Goal: Information Seeking & Learning: Learn about a topic

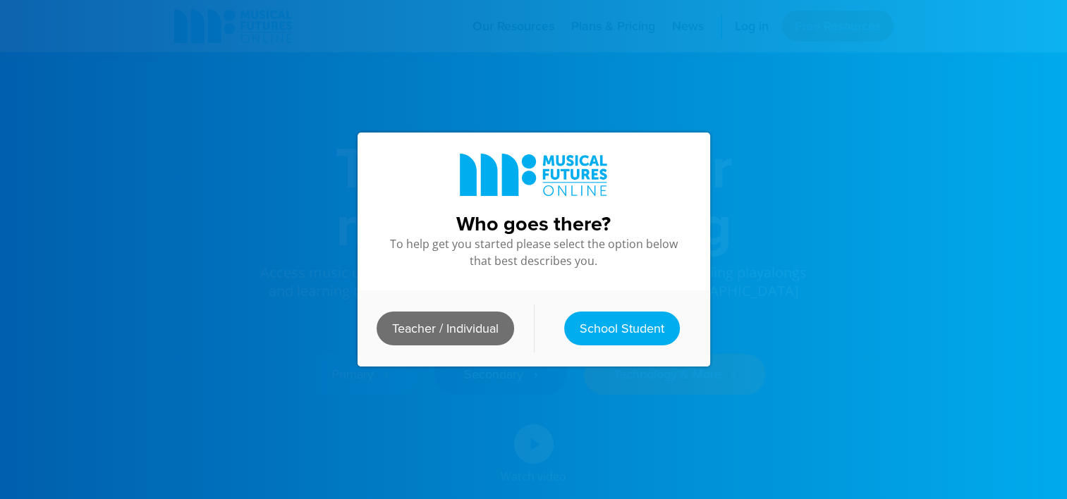
click at [459, 320] on link "Teacher / Individual" at bounding box center [446, 329] width 138 height 34
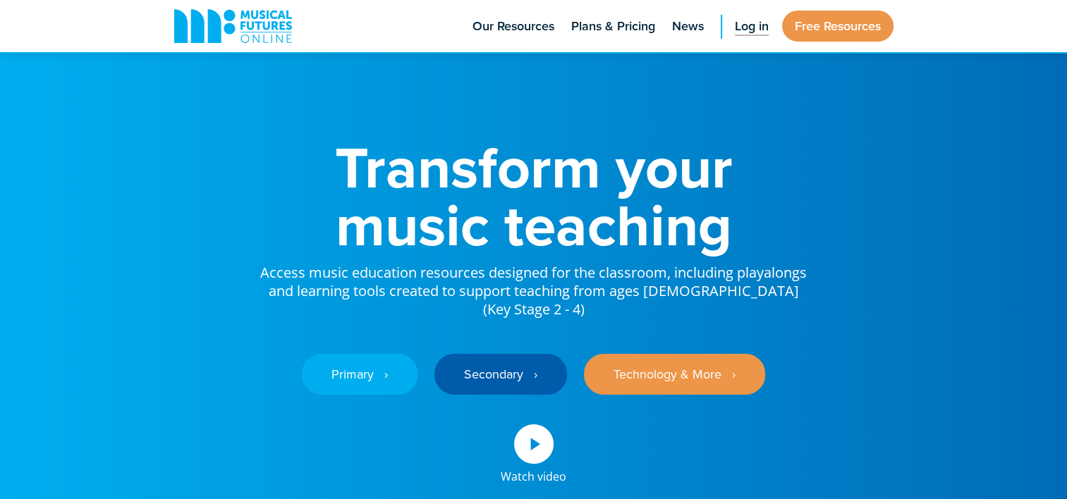
click at [756, 31] on span "Log in" at bounding box center [752, 26] width 34 height 19
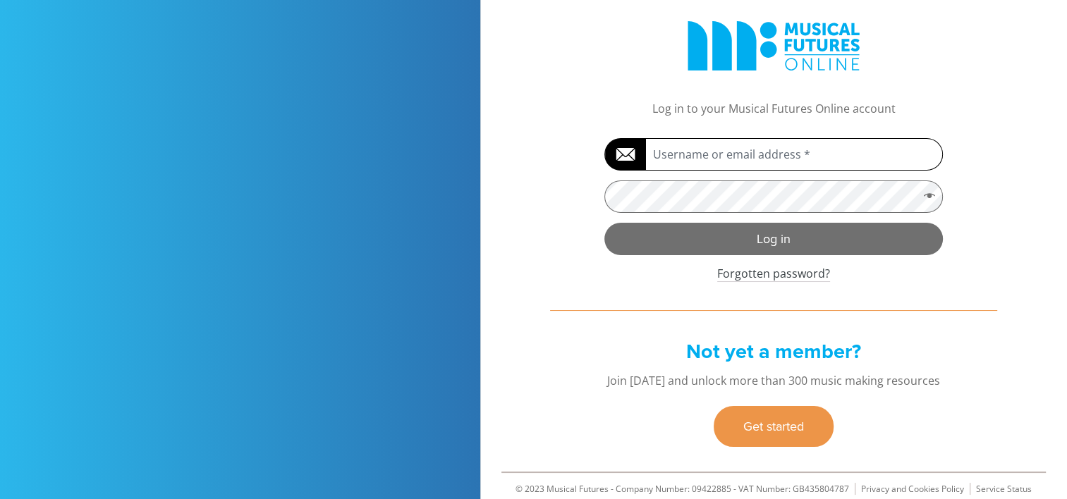
type input "Blanchelande College"
click at [779, 247] on button "Log in" at bounding box center [773, 239] width 338 height 32
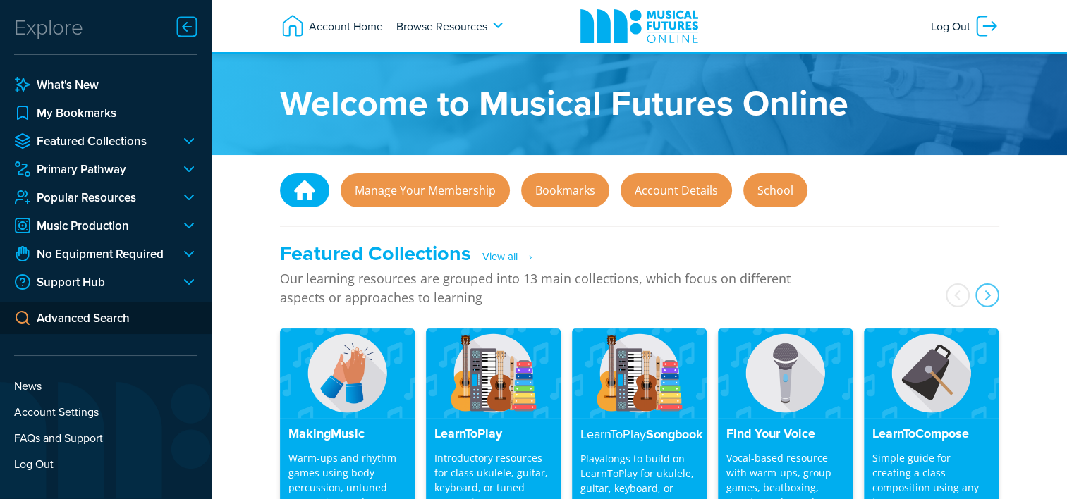
click at [770, 432] on h4 "Find Your Voice" at bounding box center [785, 435] width 118 height 16
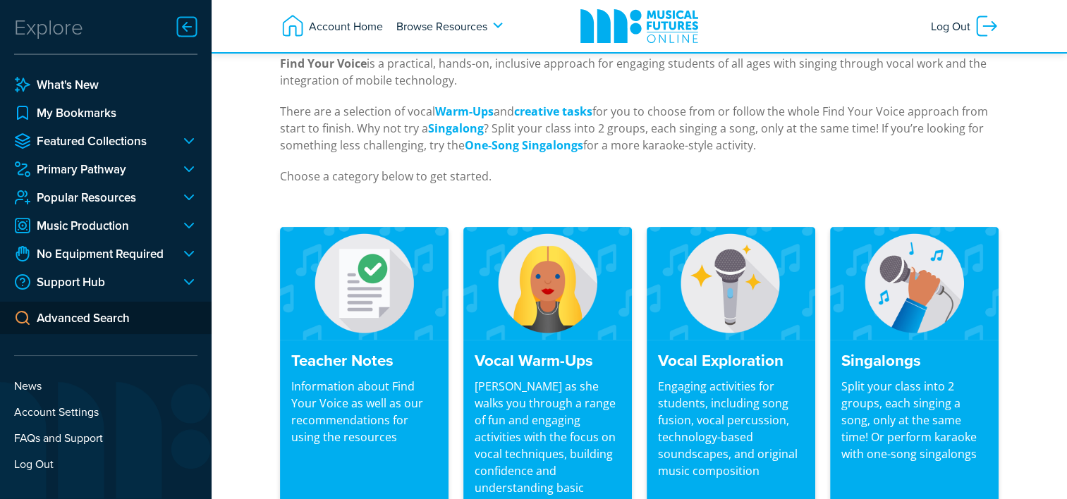
scroll to position [220, 0]
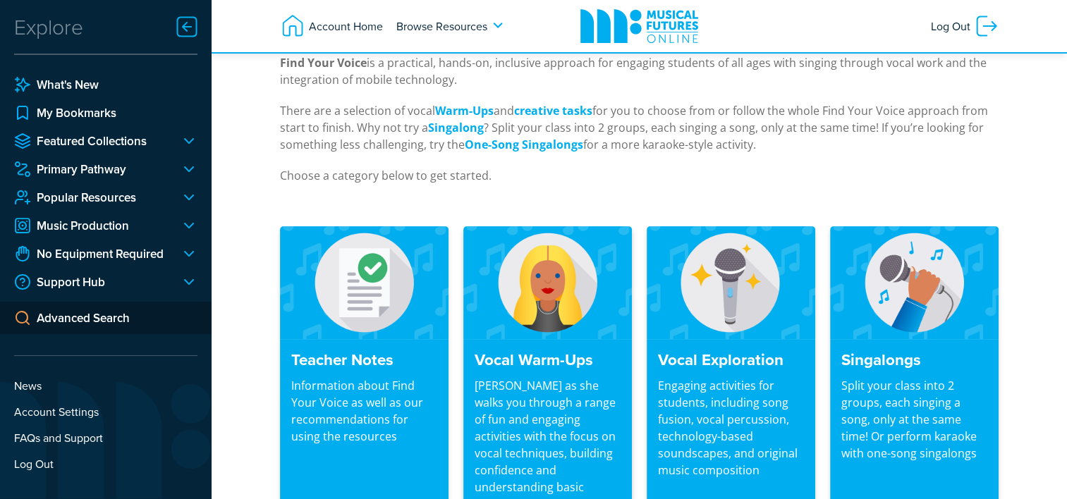
click at [542, 351] on h4 "Vocal Warm-Ups" at bounding box center [548, 359] width 147 height 19
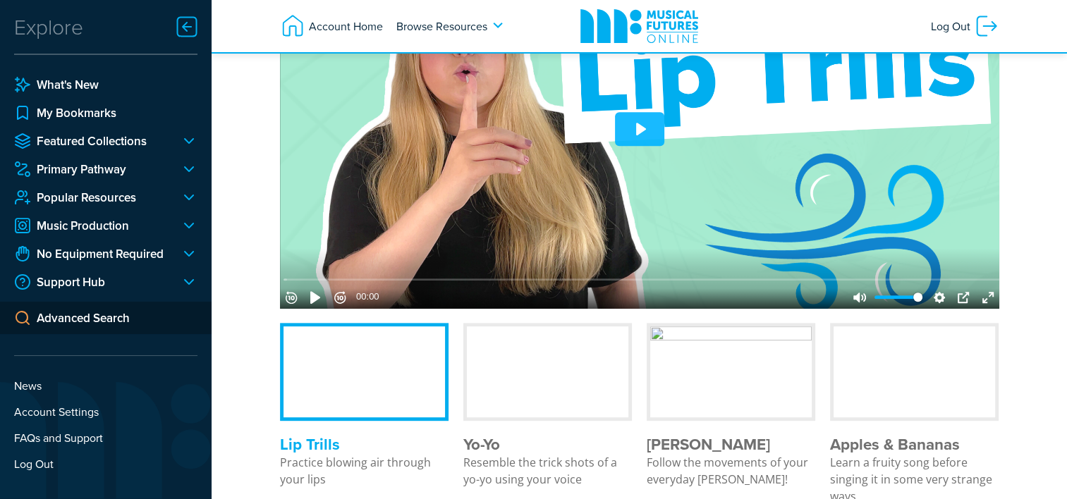
scroll to position [862, 0]
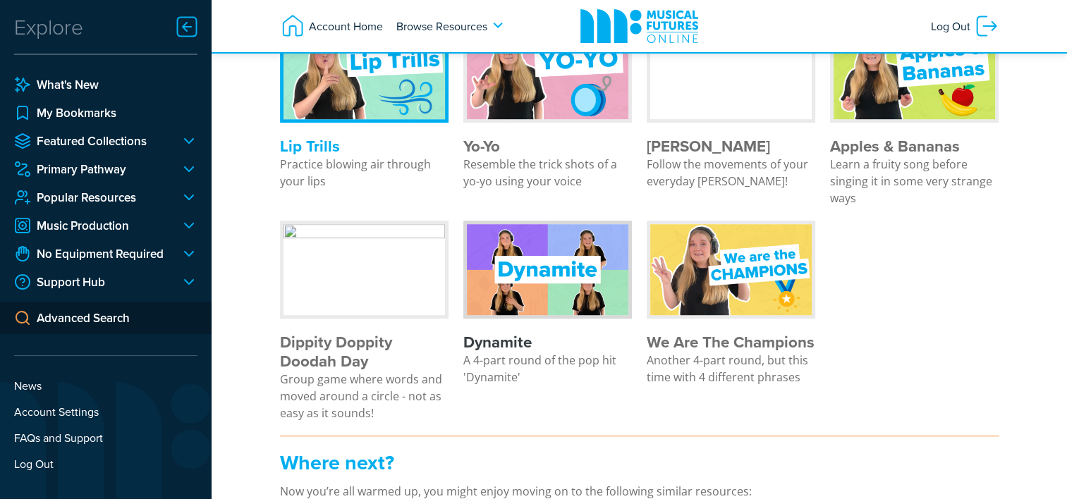
click at [527, 313] on img at bounding box center [548, 269] width 162 height 91
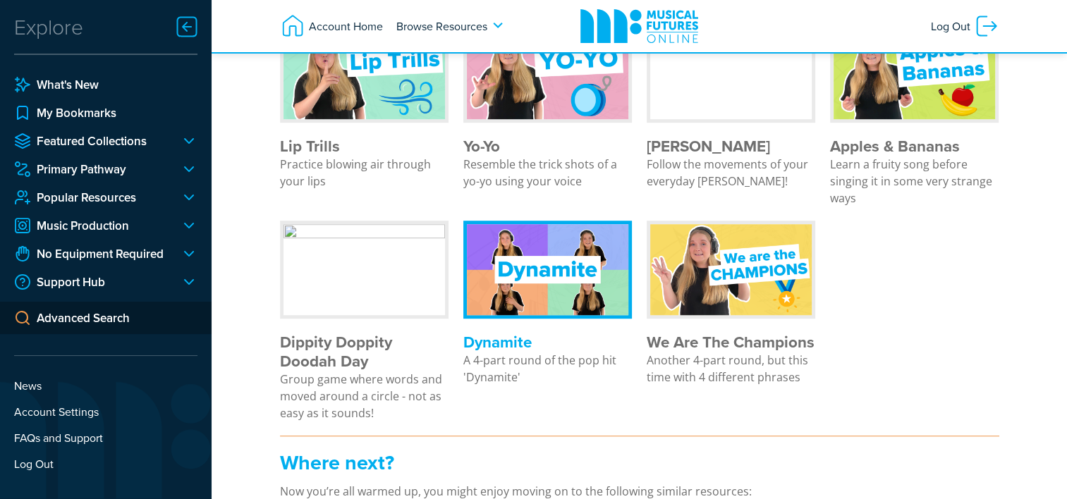
click at [550, 315] on img at bounding box center [548, 269] width 162 height 91
click at [497, 352] on h4 "Dynamite" at bounding box center [547, 342] width 169 height 19
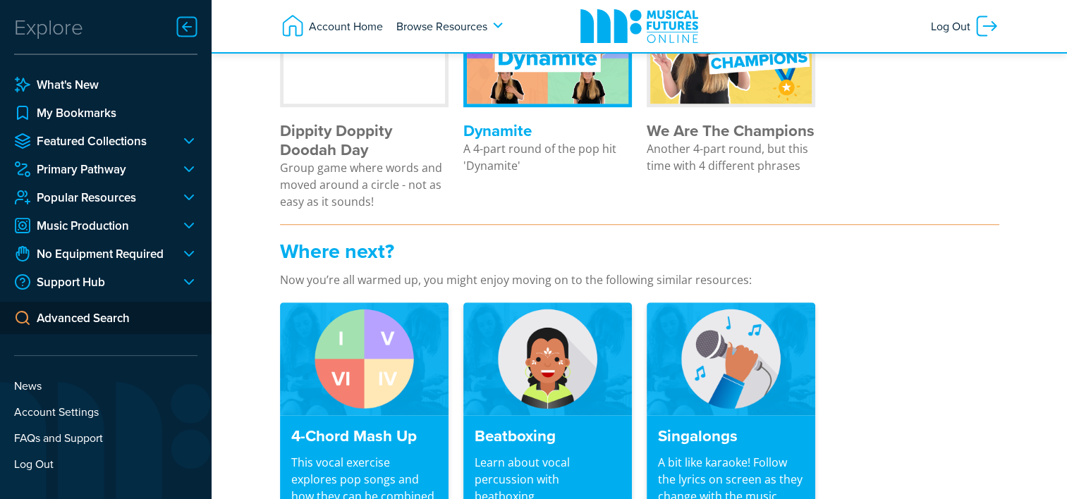
scroll to position [1022, 0]
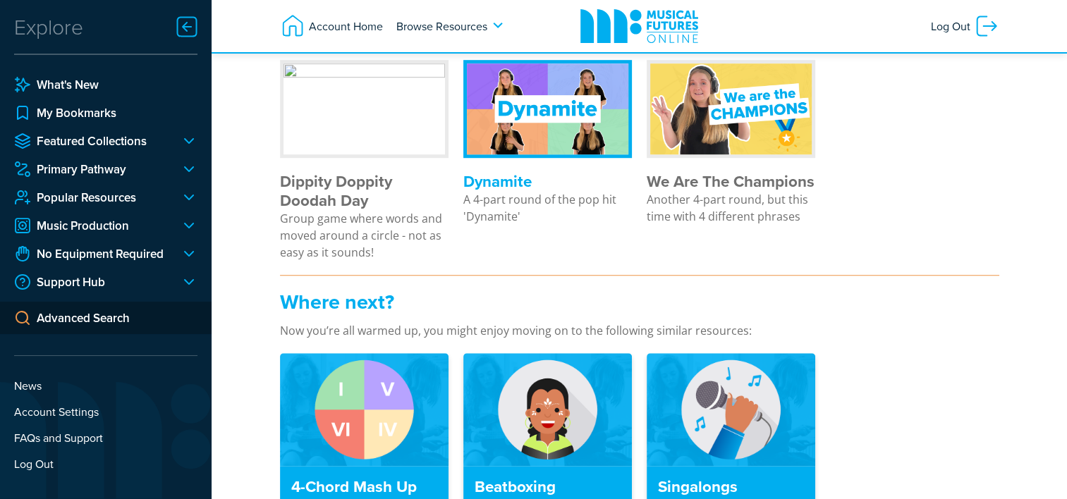
click at [543, 154] on img at bounding box center [548, 108] width 162 height 91
click at [185, 32] on div at bounding box center [187, 27] width 28 height 28
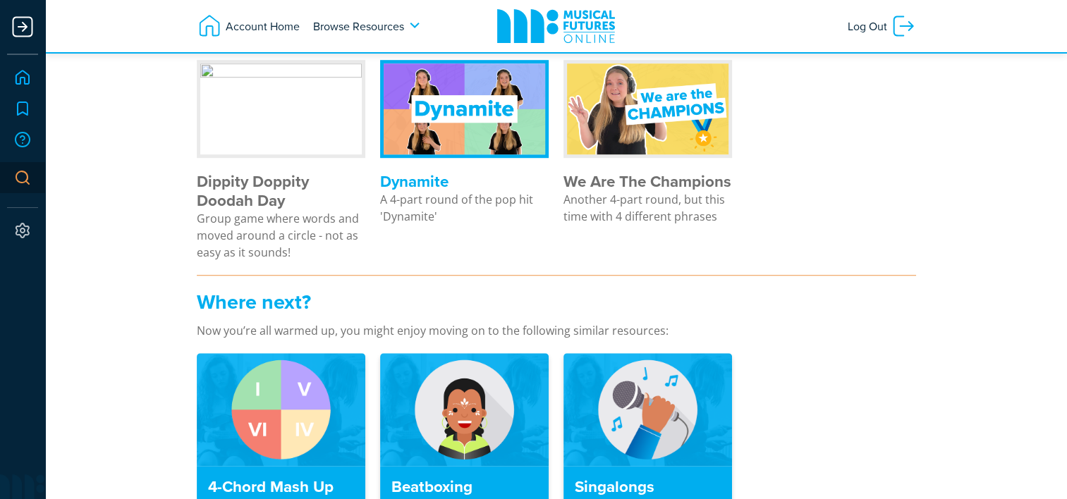
click at [474, 154] on img at bounding box center [465, 108] width 162 height 91
click at [461, 148] on img at bounding box center [465, 108] width 162 height 91
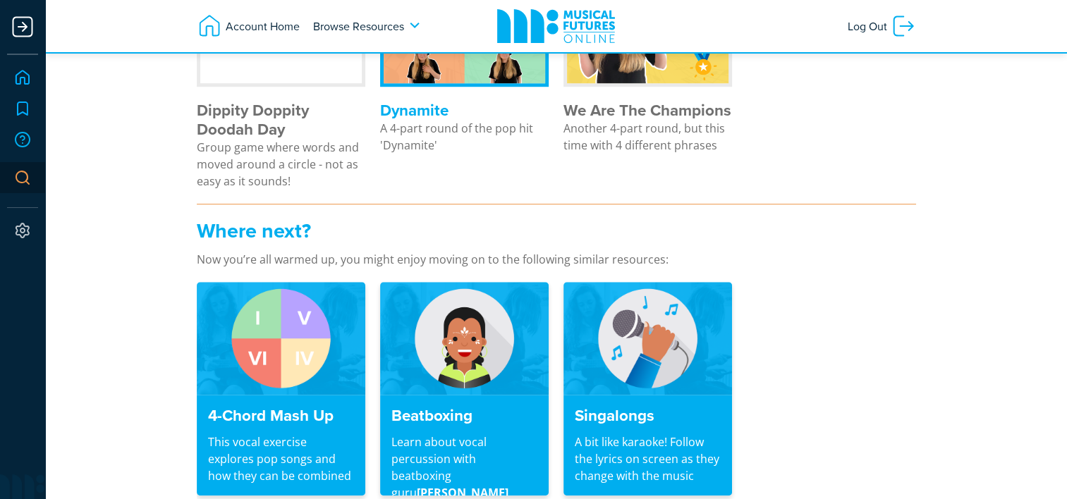
scroll to position [1092, 0]
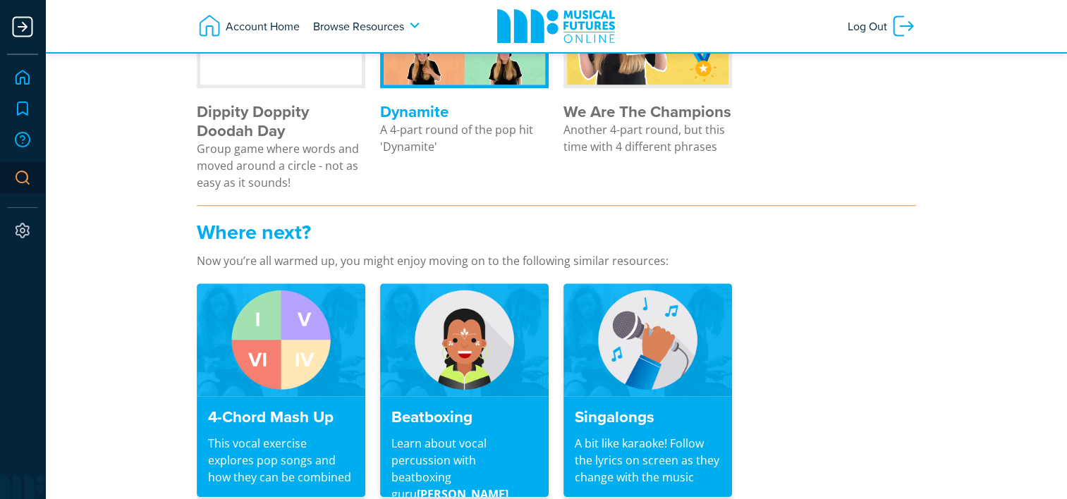
click at [461, 121] on h4 "Dynamite" at bounding box center [464, 111] width 169 height 19
click at [412, 121] on h4 "Dynamite" at bounding box center [464, 111] width 169 height 19
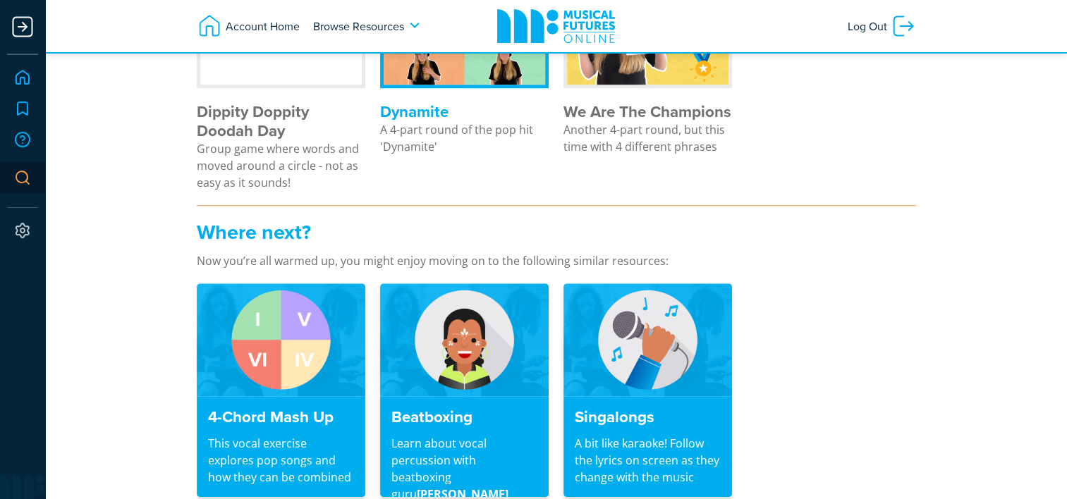
drag, startPoint x: 412, startPoint y: 154, endPoint x: 408, endPoint y: 171, distance: 17.4
click at [408, 155] on p "A 4-part round of the pop hit 'Dynamite'" at bounding box center [464, 138] width 169 height 34
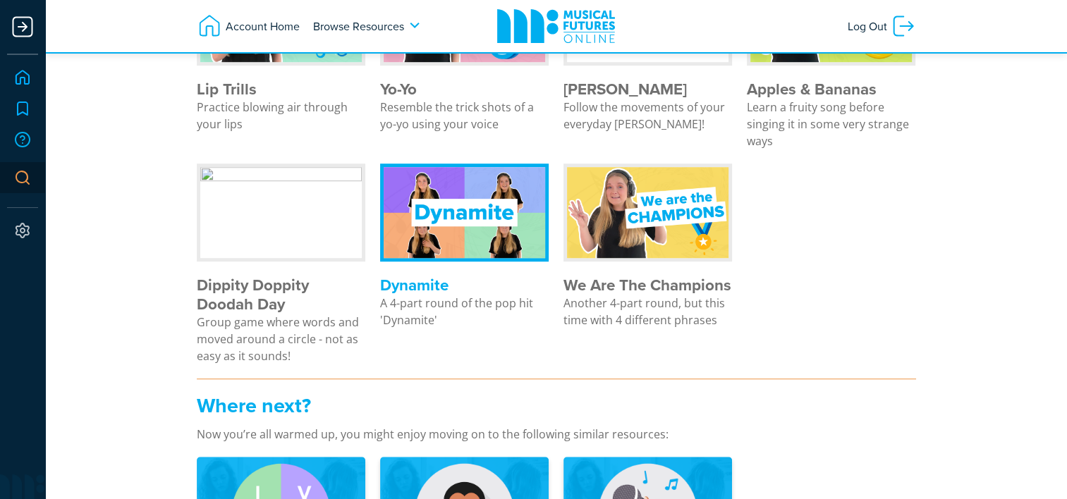
scroll to position [900, 0]
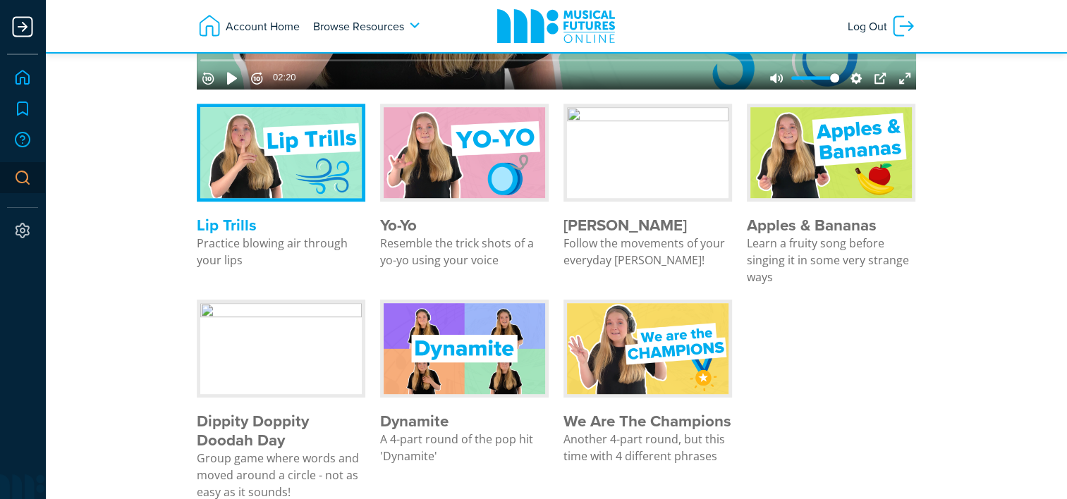
scroll to position [866, 0]
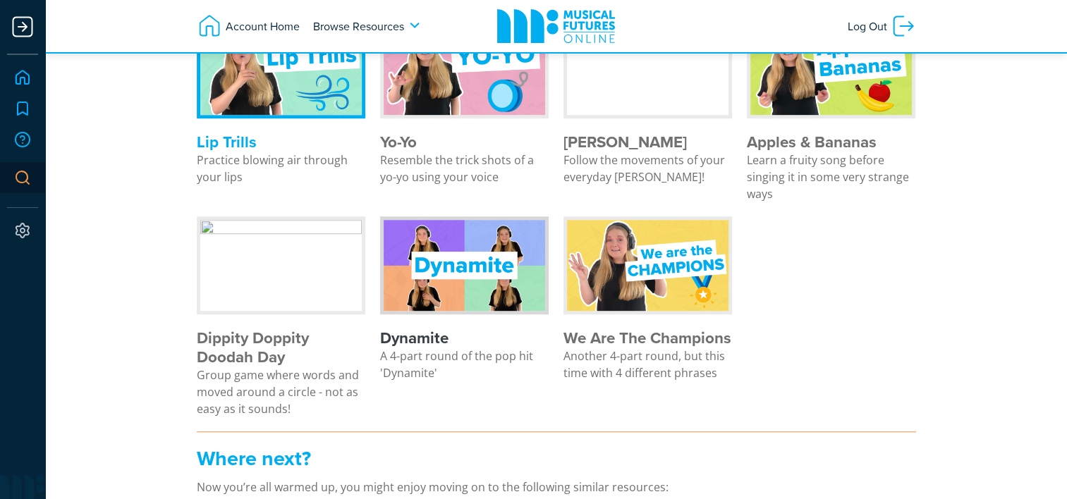
click at [403, 348] on h4 "Dynamite" at bounding box center [464, 338] width 169 height 19
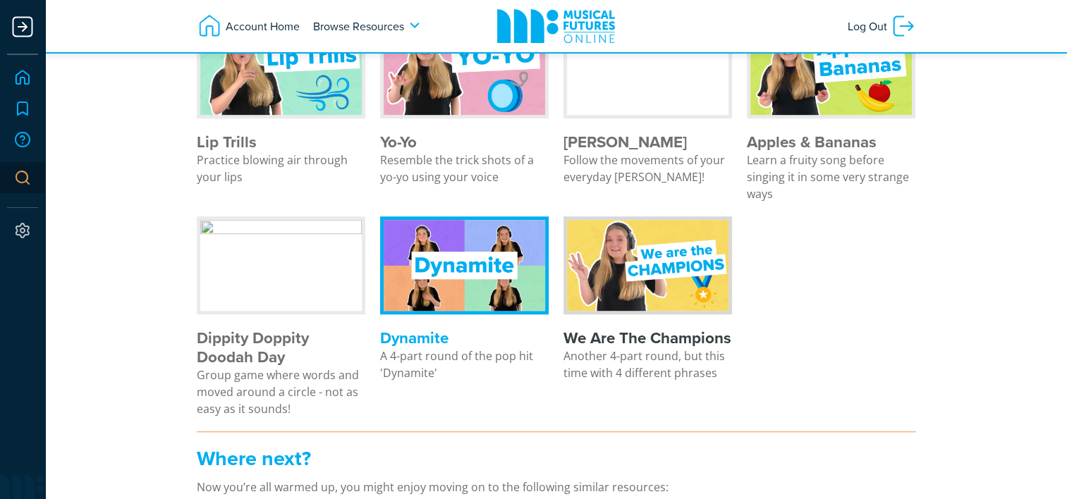
click at [637, 348] on h4 "We Are The Champions" at bounding box center [647, 338] width 169 height 19
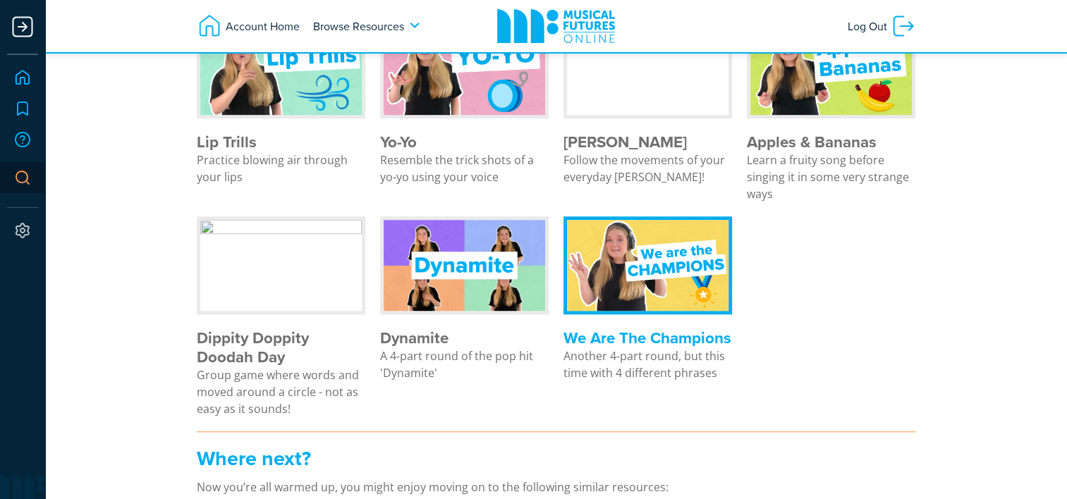
click at [637, 348] on h4 "We Are The Champions" at bounding box center [647, 338] width 169 height 19
click at [415, 311] on img at bounding box center [465, 265] width 162 height 91
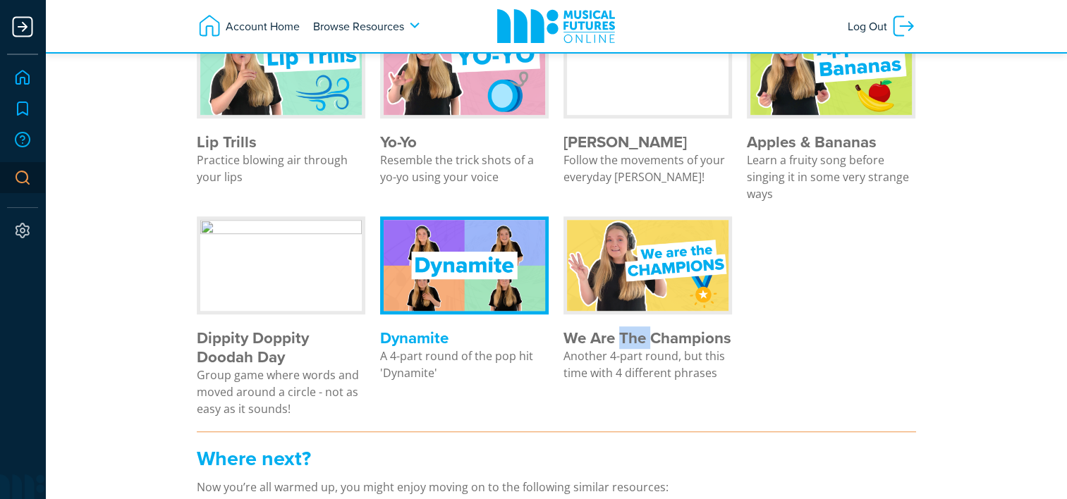
click at [415, 311] on img at bounding box center [465, 265] width 162 height 91
drag, startPoint x: 415, startPoint y: 345, endPoint x: 398, endPoint y: 336, distance: 18.9
click at [398, 311] on img at bounding box center [465, 265] width 162 height 91
click at [450, 311] on img at bounding box center [465, 265] width 162 height 91
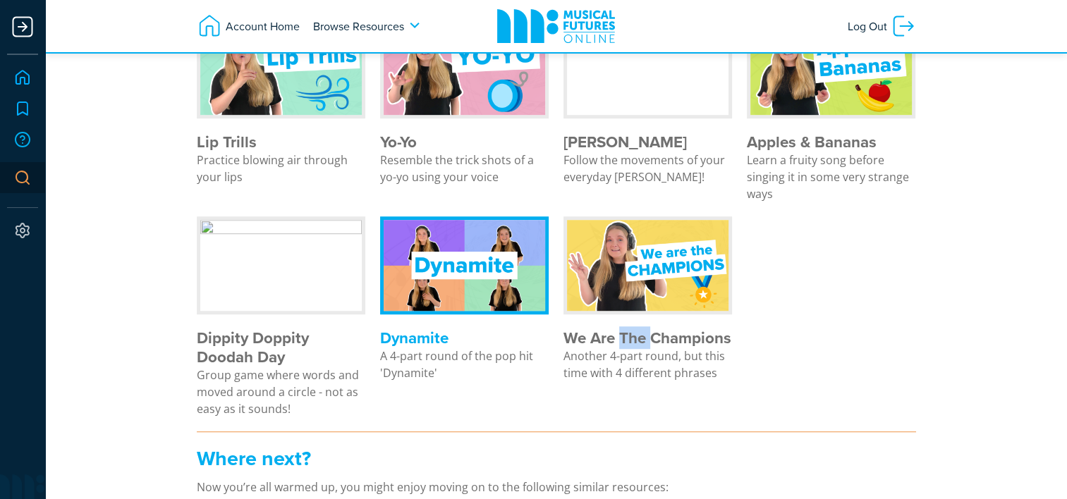
click at [443, 311] on img at bounding box center [465, 265] width 162 height 91
drag, startPoint x: 443, startPoint y: 336, endPoint x: 434, endPoint y: 391, distance: 56.3
click at [434, 381] on p "A 4-part round of the pop hit 'Dynamite'" at bounding box center [464, 365] width 169 height 34
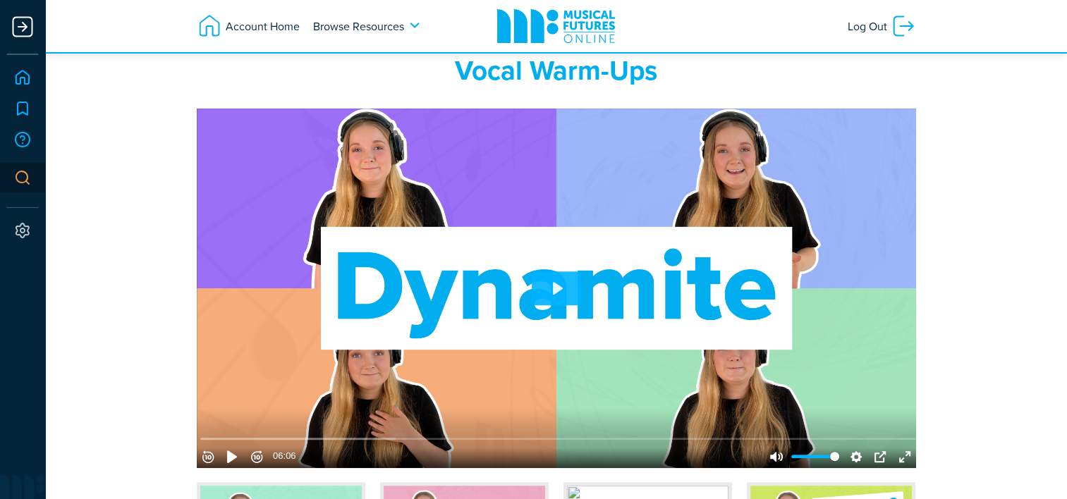
scroll to position [405, 0]
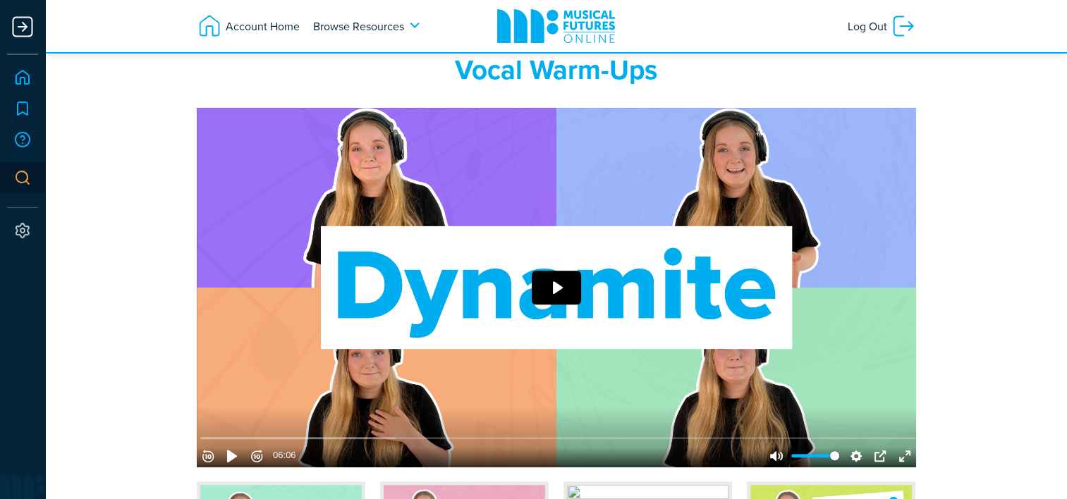
click at [555, 305] on button "Play" at bounding box center [556, 288] width 49 height 34
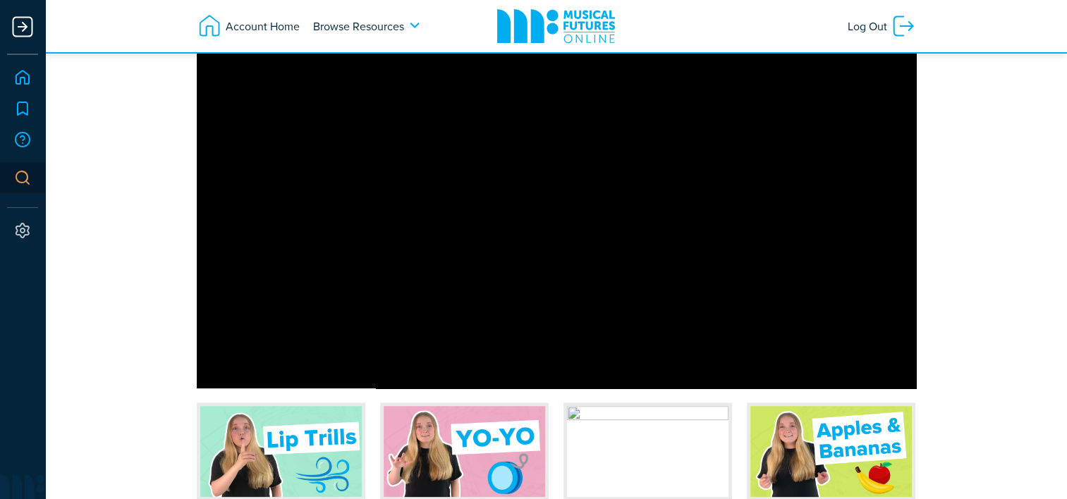
scroll to position [483, 0]
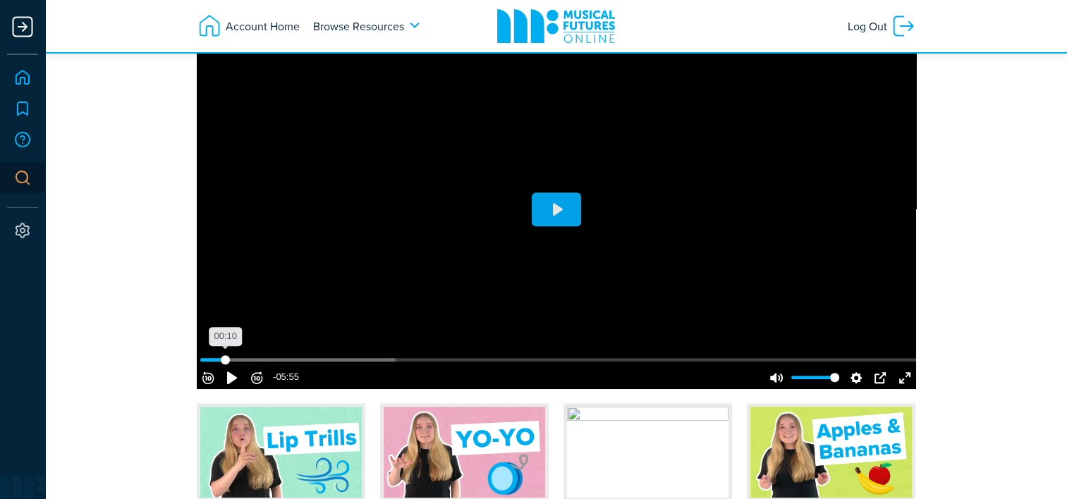
click at [232, 367] on input "Seek" at bounding box center [559, 359] width 718 height 13
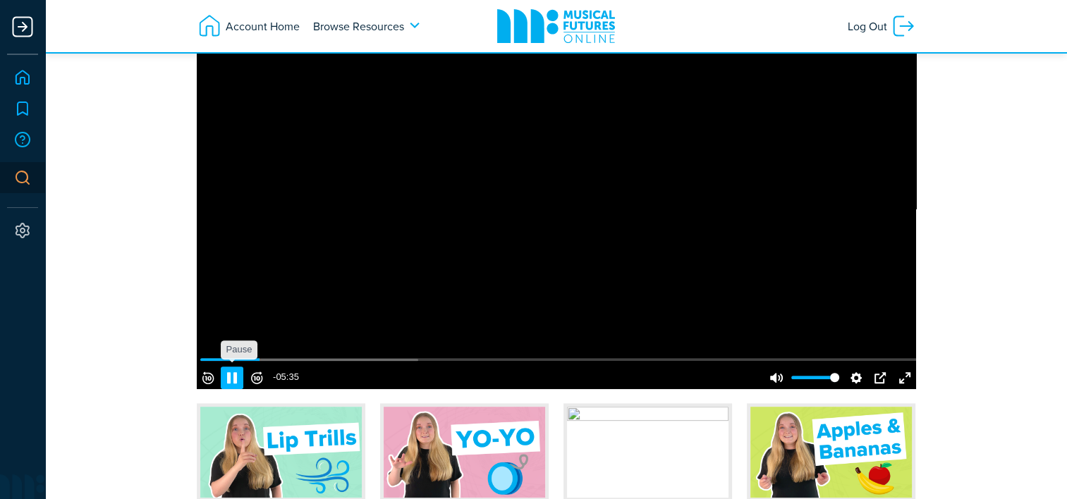
click at [243, 389] on button "Pause Play" at bounding box center [232, 378] width 23 height 23
click at [575, 226] on button "Play" at bounding box center [556, 210] width 49 height 34
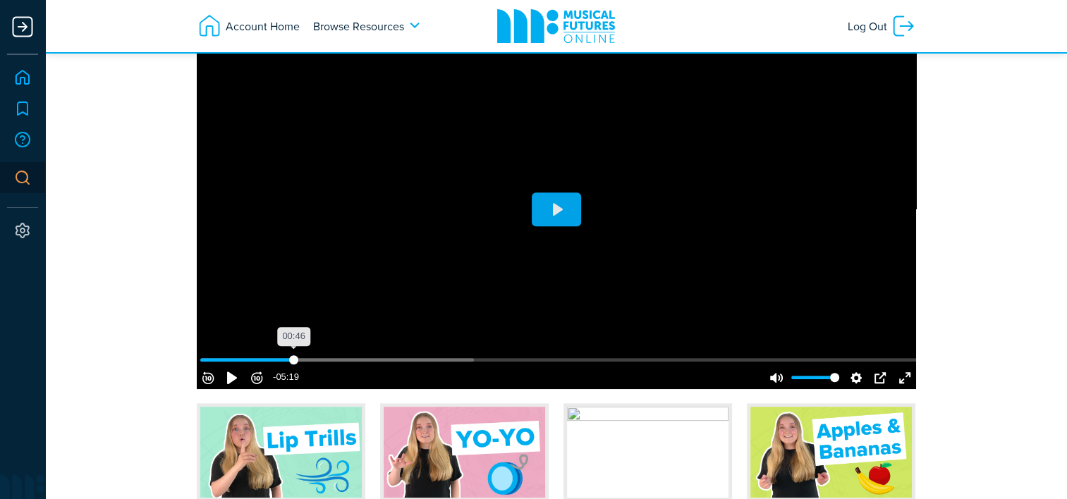
click at [299, 367] on input "Seek" at bounding box center [559, 359] width 718 height 13
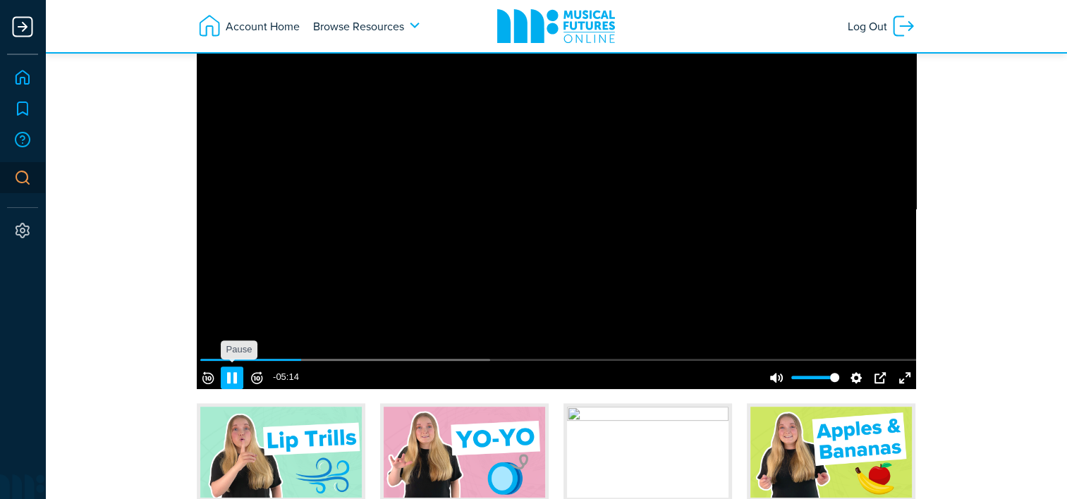
click at [243, 389] on button "Pause Play" at bounding box center [232, 378] width 23 height 23
click at [240, 389] on button "Pause Play" at bounding box center [232, 378] width 23 height 23
click at [237, 389] on button "Pause Play" at bounding box center [232, 378] width 23 height 23
type input "22.01"
